Goal: Check status: Check status

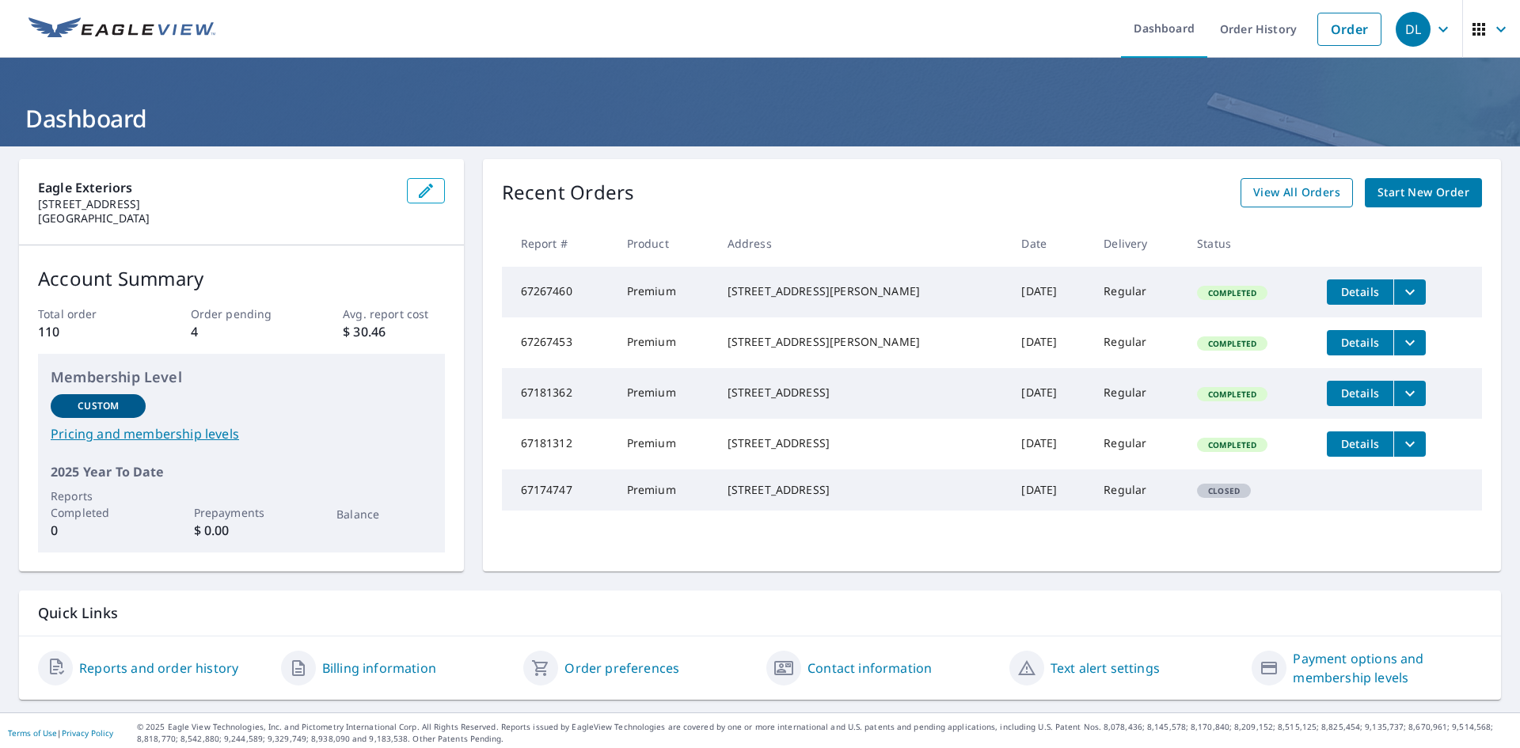
click at [1294, 188] on span "View All Orders" at bounding box center [1296, 193] width 87 height 20
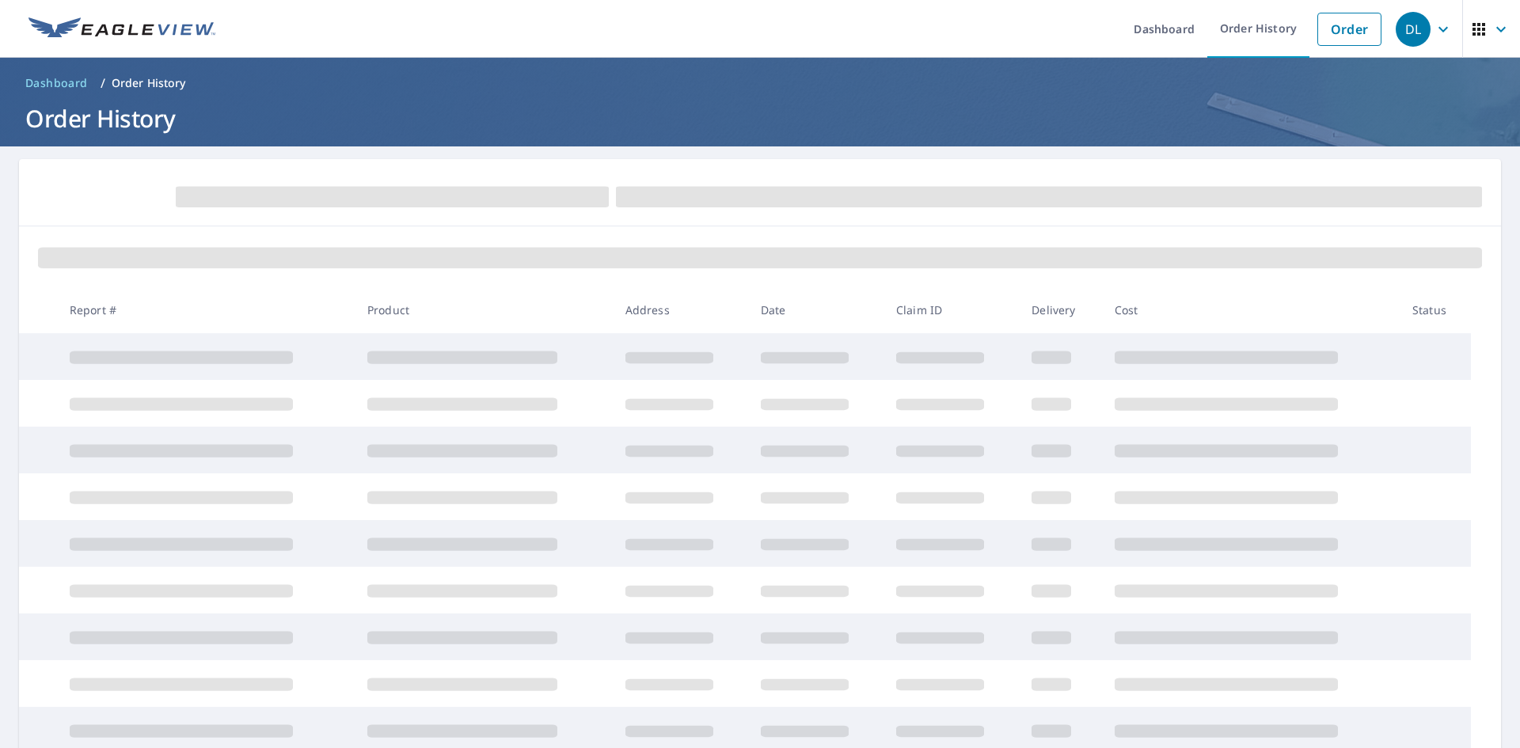
click at [1294, 188] on span at bounding box center [1049, 197] width 866 height 21
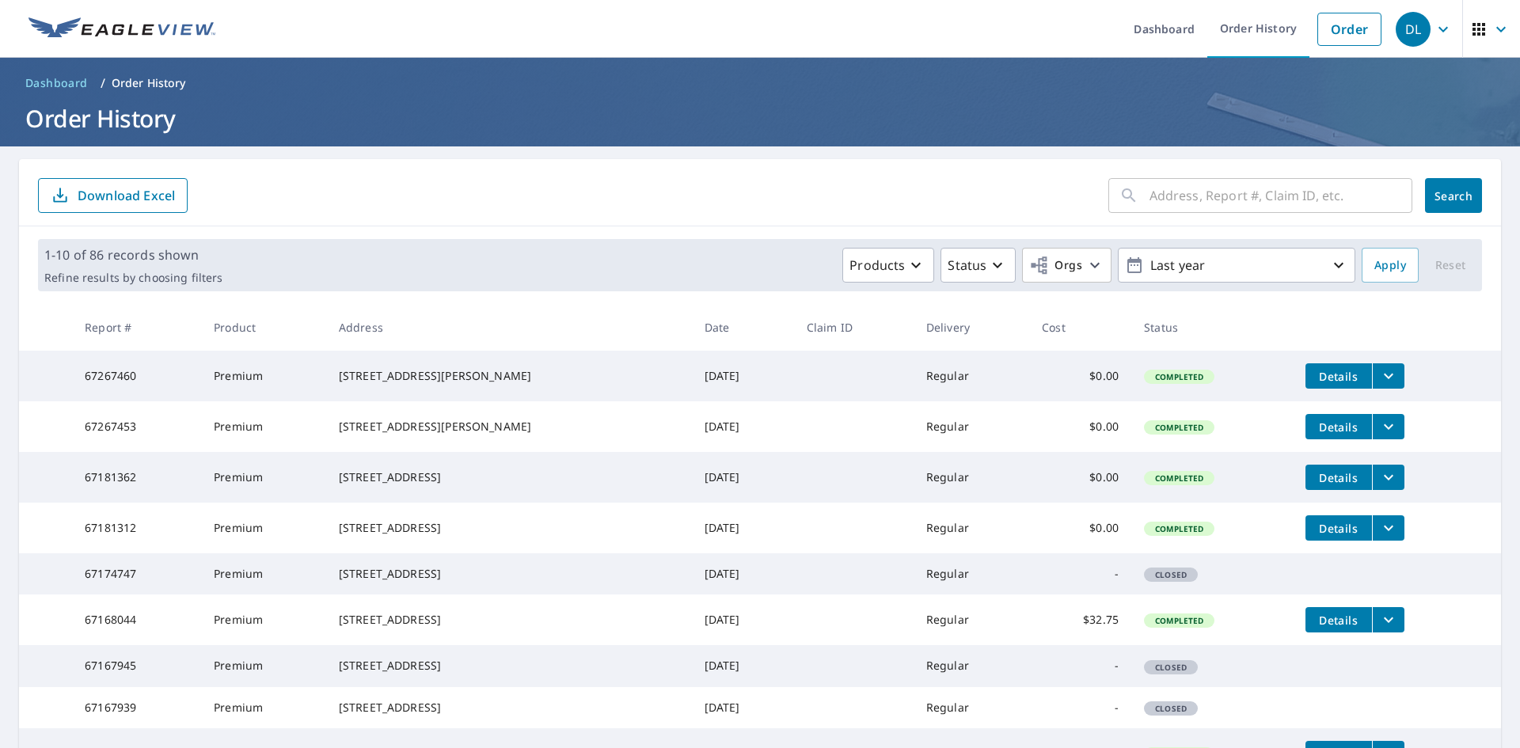
click at [1278, 192] on input "text" at bounding box center [1281, 195] width 263 height 44
type input "45 [PERSON_NAME]"
click at [1444, 200] on span "Search" at bounding box center [1454, 195] width 32 height 15
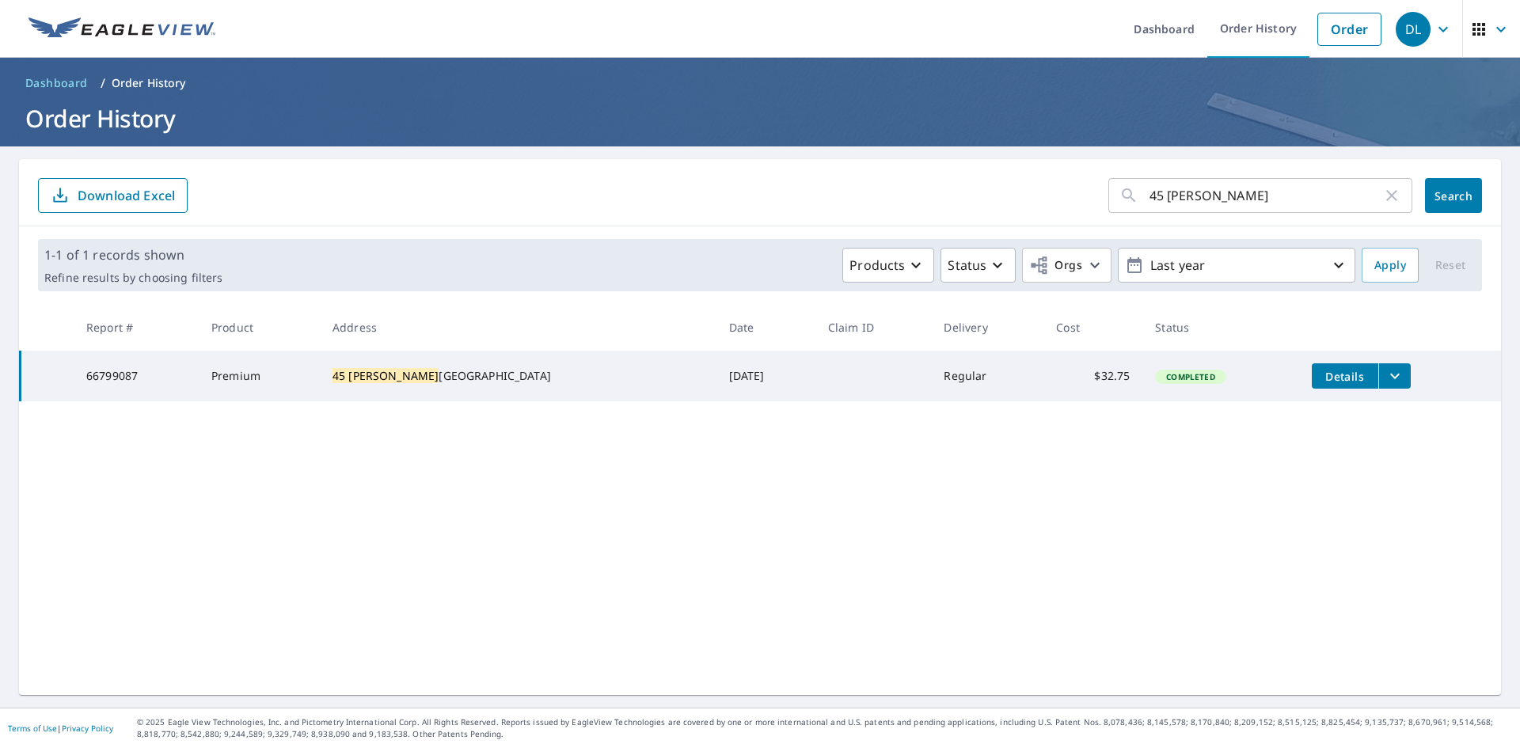
click at [1322, 376] on span "Details" at bounding box center [1346, 376] width 48 height 15
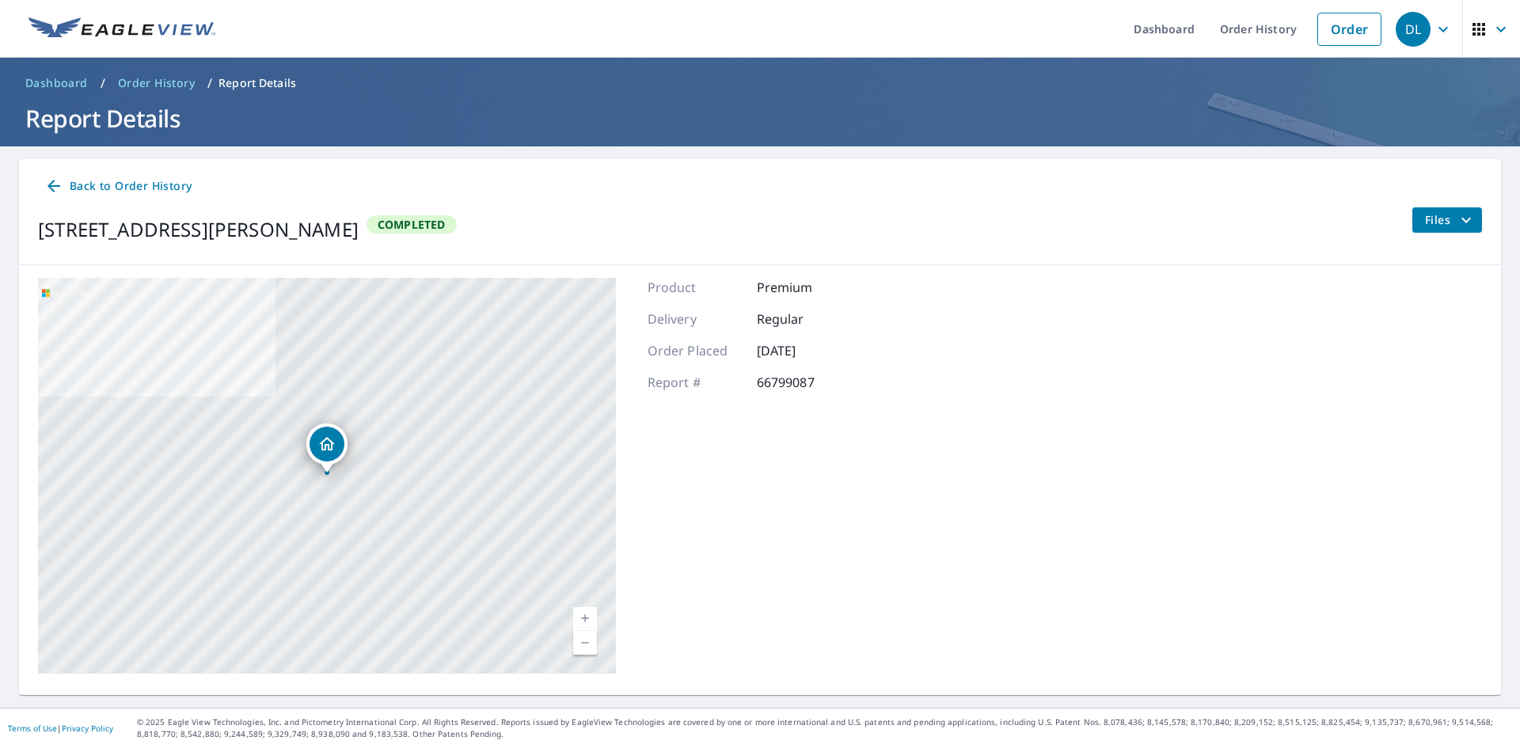
click at [1443, 228] on span "Files" at bounding box center [1450, 220] width 51 height 19
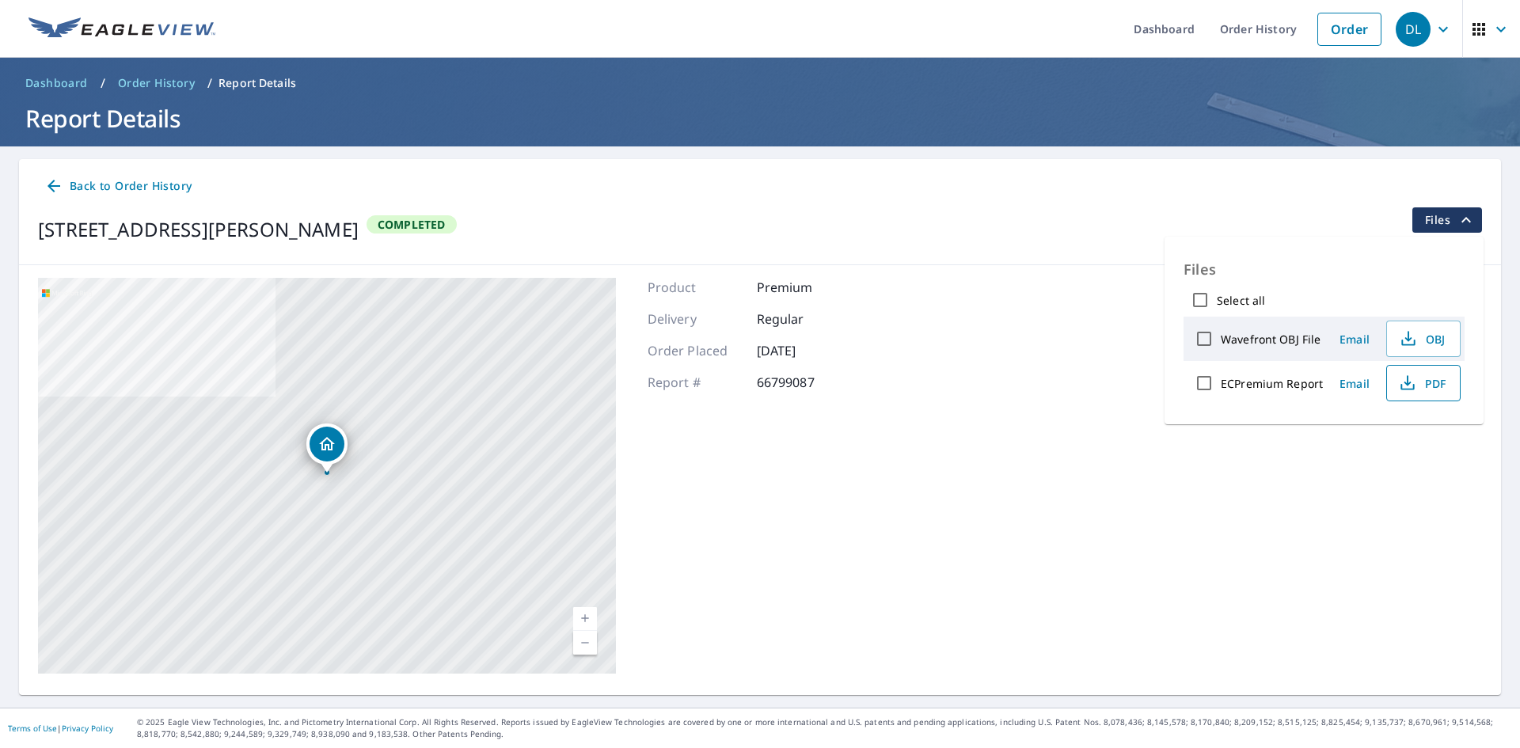
click at [1435, 383] on span "PDF" at bounding box center [1422, 383] width 51 height 19
